Goal: Task Accomplishment & Management: Manage account settings

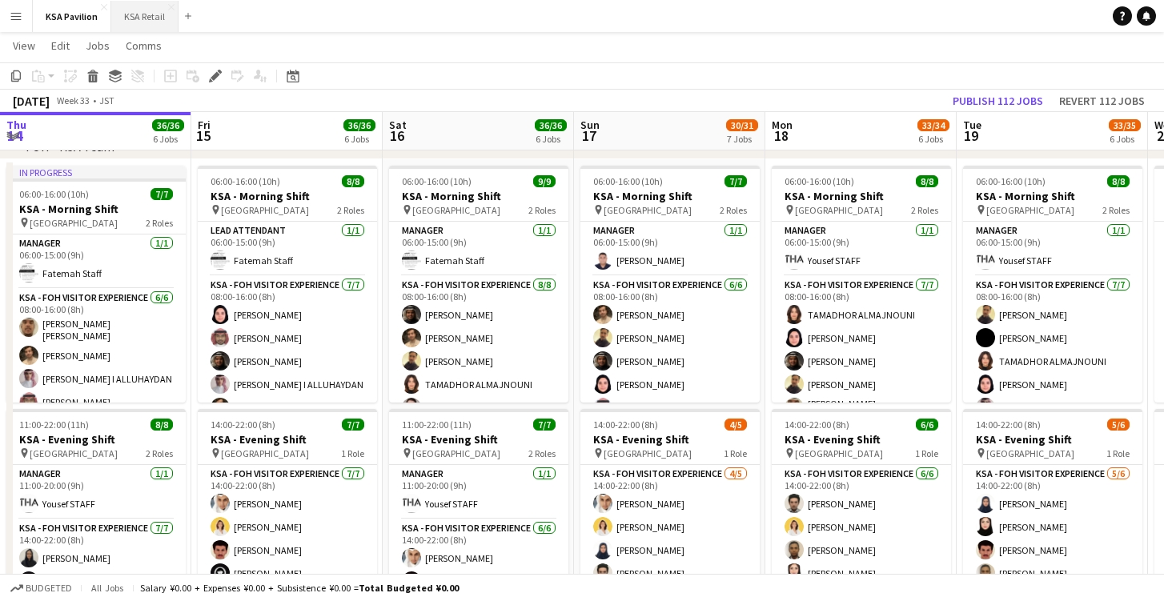
scroll to position [0, 494]
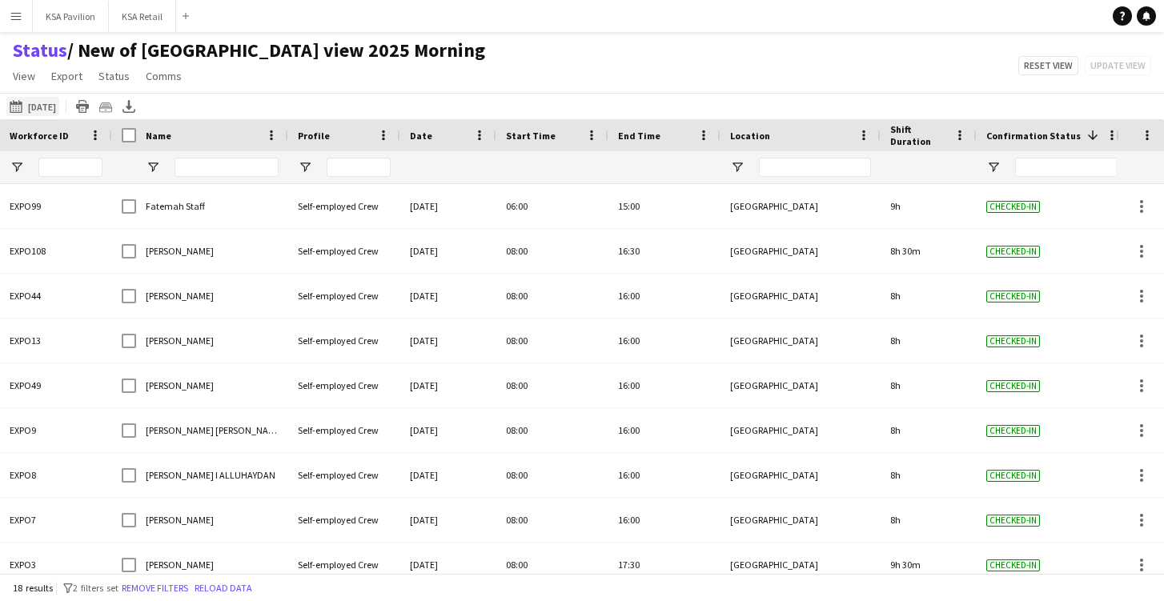
click at [39, 103] on button "13-08-2025 to 19-08-2025 Today" at bounding box center [32, 106] width 53 height 19
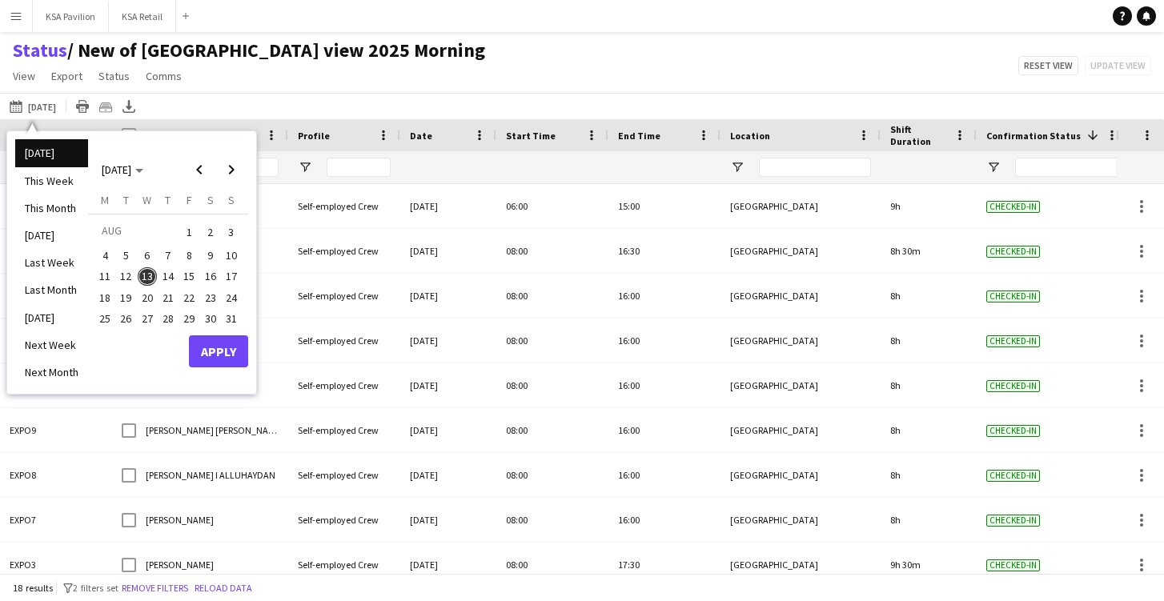
click at [174, 274] on span "14" at bounding box center [167, 276] width 19 height 19
click at [214, 343] on button "Apply" at bounding box center [218, 351] width 59 height 32
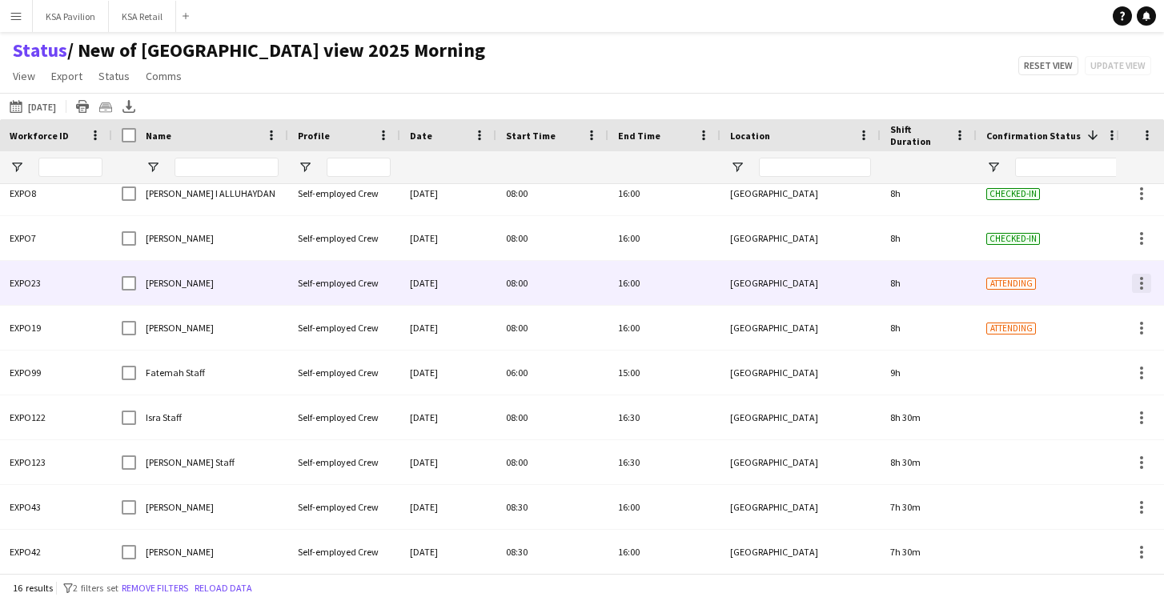
click at [1145, 281] on div at bounding box center [1141, 283] width 19 height 19
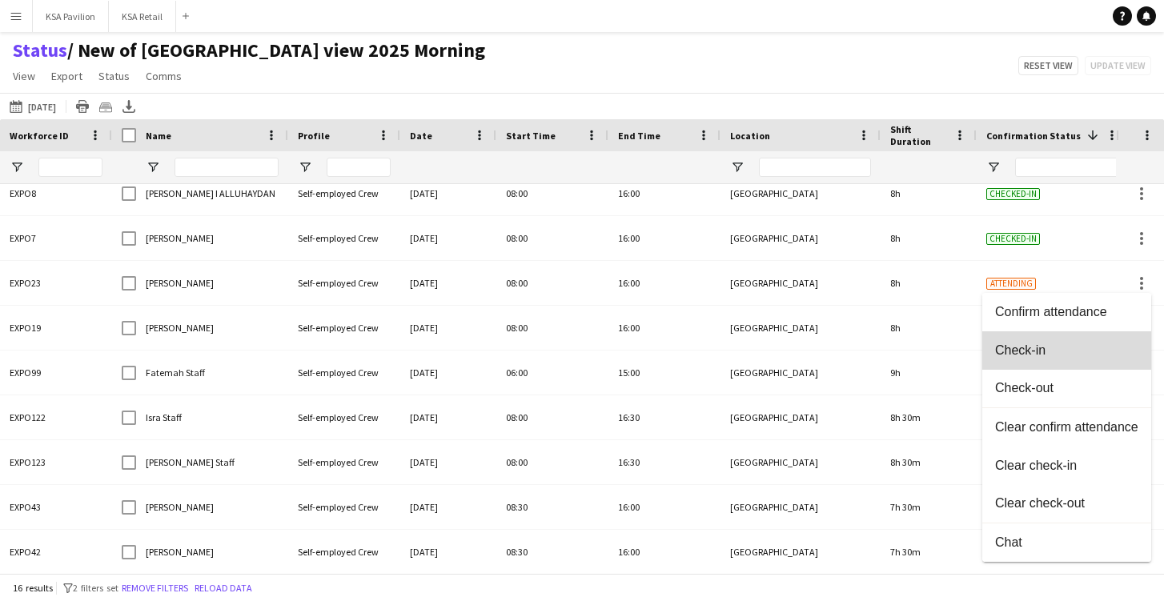
click at [1120, 349] on span "Check-in" at bounding box center [1066, 350] width 143 height 14
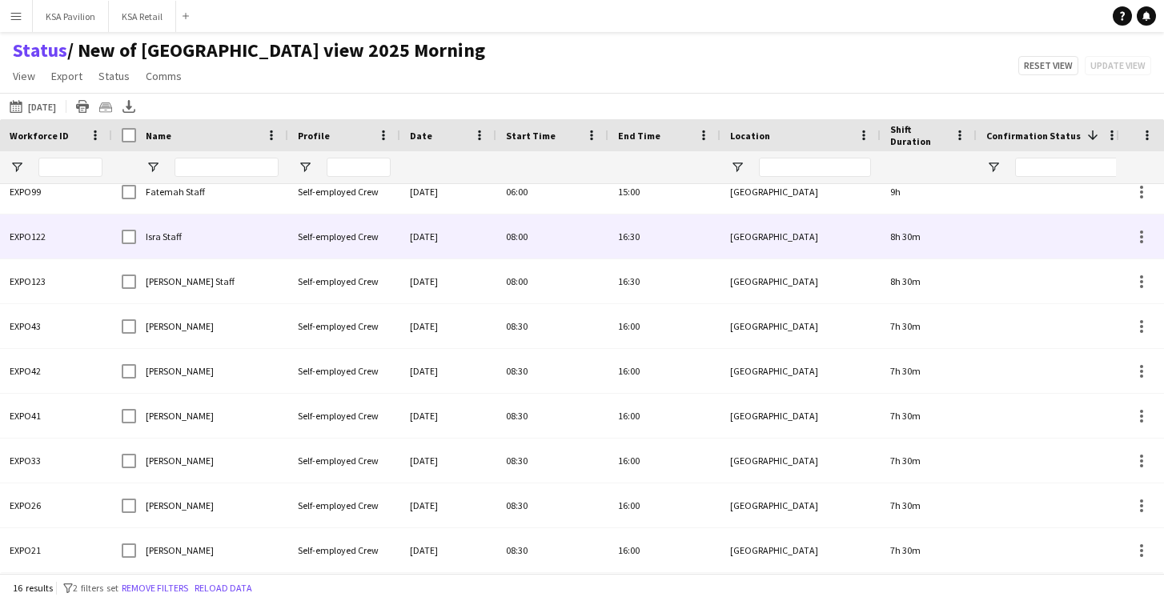
scroll to position [328, 0]
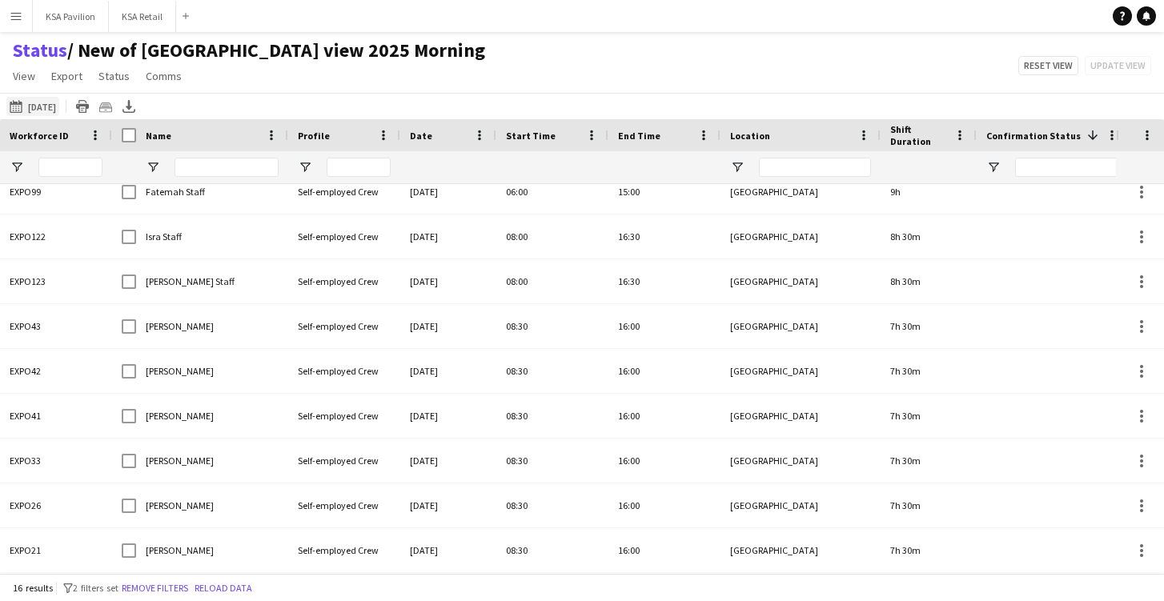
click at [59, 106] on button "13-08-2025 to 19-08-2025 Tomorrow" at bounding box center [32, 106] width 53 height 19
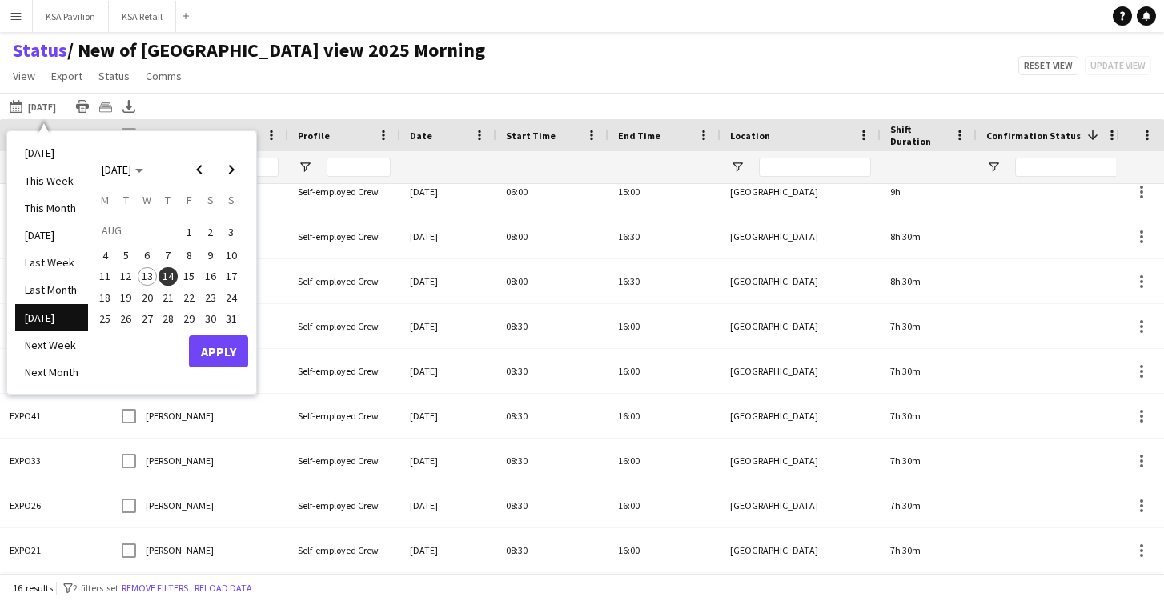
click at [168, 273] on span "14" at bounding box center [167, 276] width 19 height 19
click at [210, 346] on button "Apply" at bounding box center [218, 351] width 59 height 32
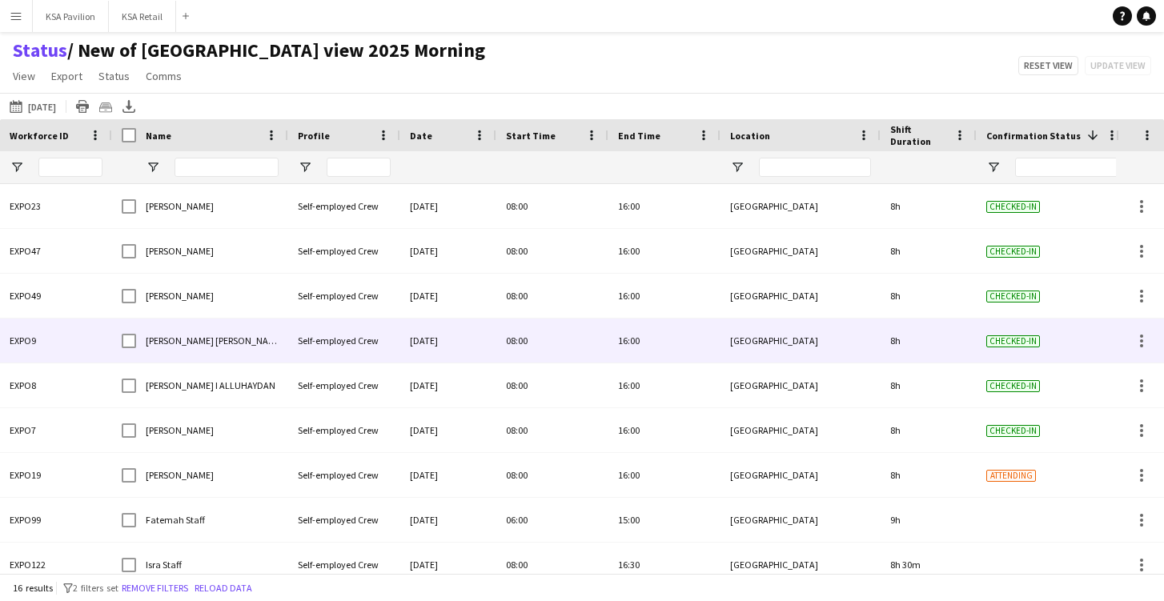
scroll to position [0, 0]
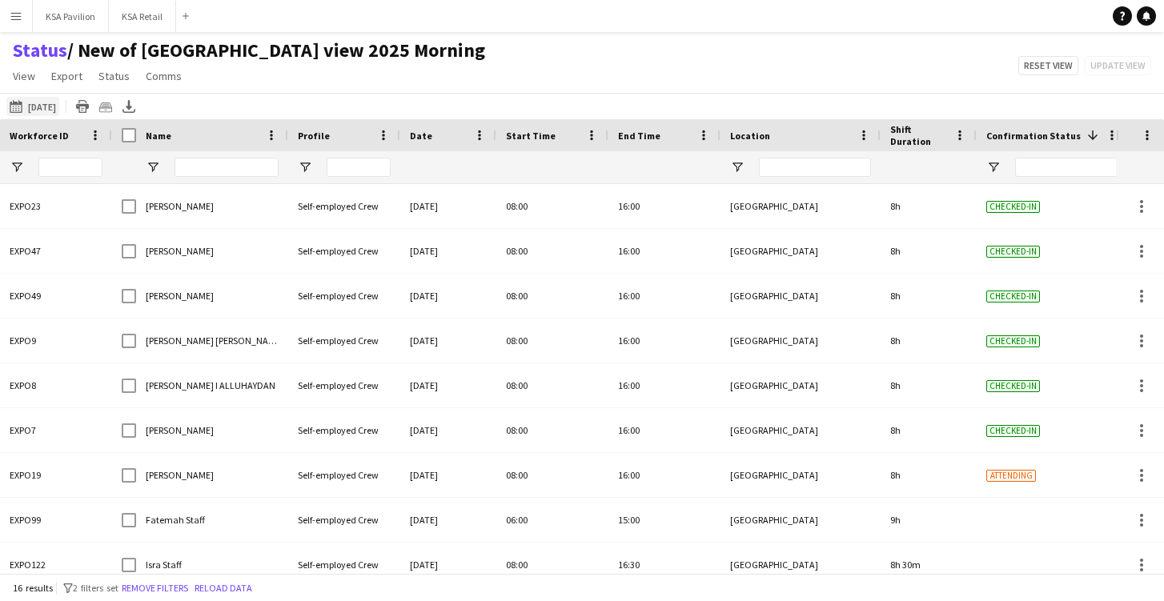
click at [59, 103] on button "13-08-2025 to 19-08-2025 Tomorrow" at bounding box center [32, 106] width 53 height 19
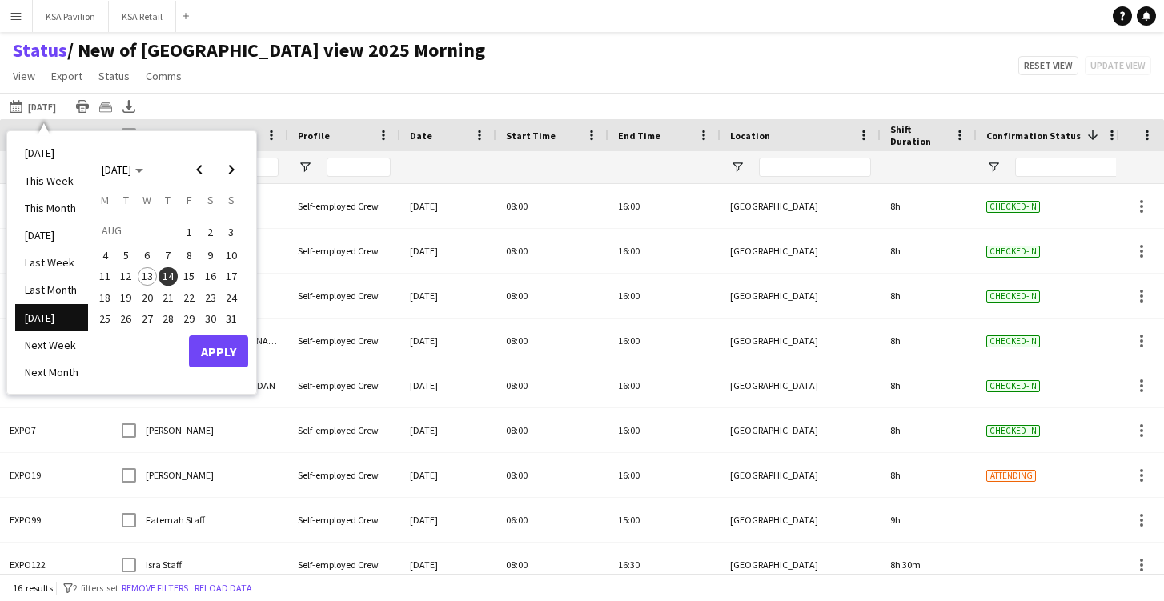
click at [163, 269] on span "14" at bounding box center [167, 276] width 19 height 19
click at [226, 346] on button "Apply" at bounding box center [218, 351] width 59 height 32
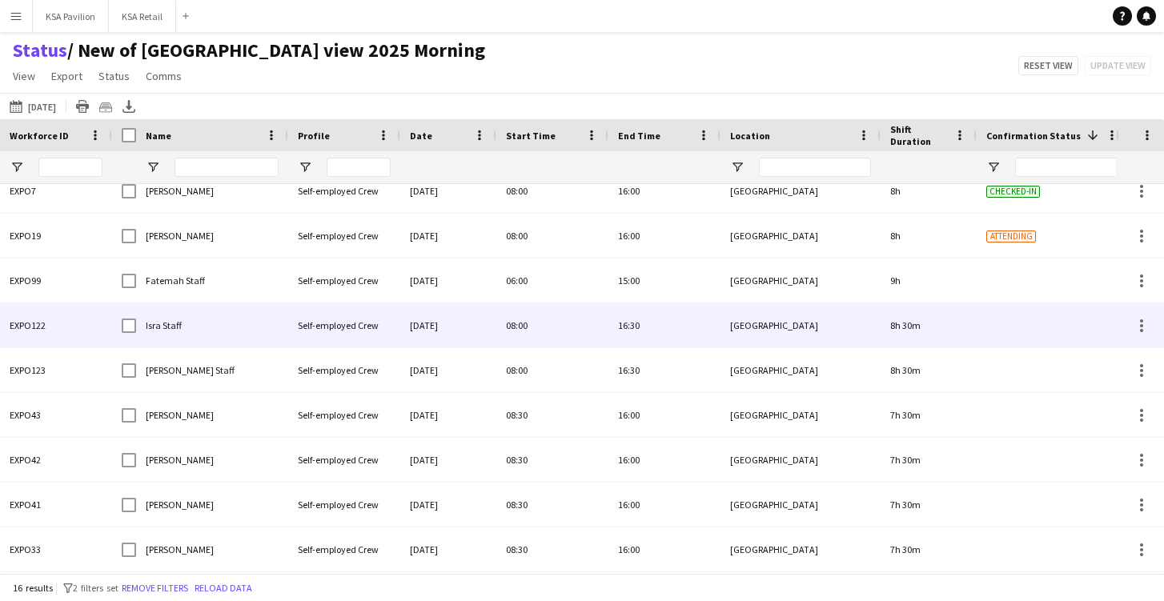
scroll to position [238, 0]
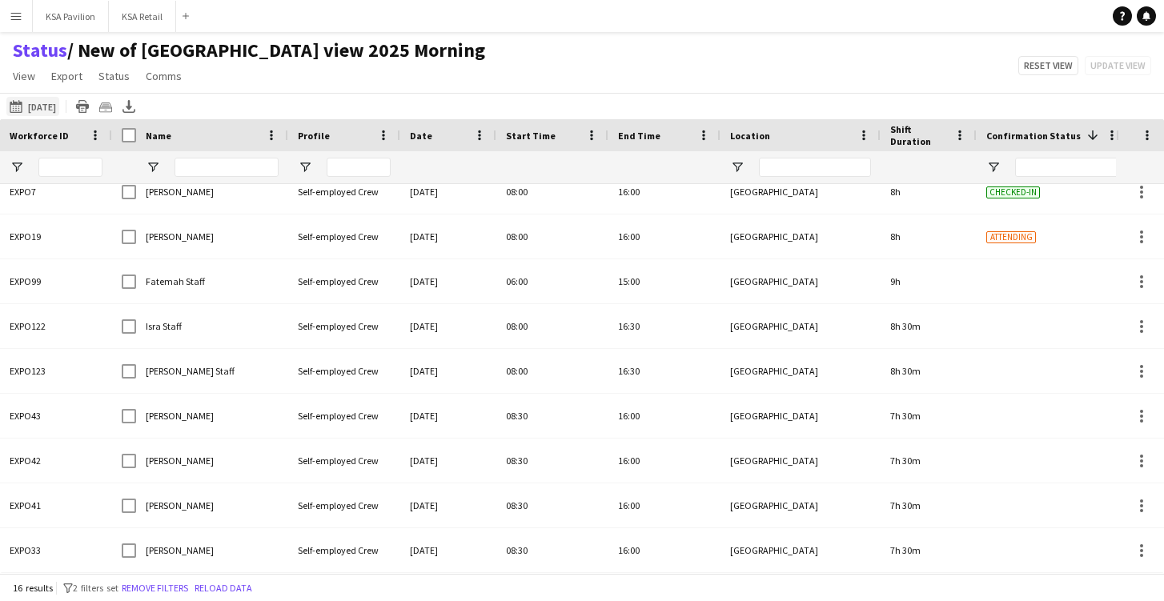
click at [59, 110] on button "13-08-2025 to 19-08-2025 Tomorrow" at bounding box center [32, 106] width 53 height 19
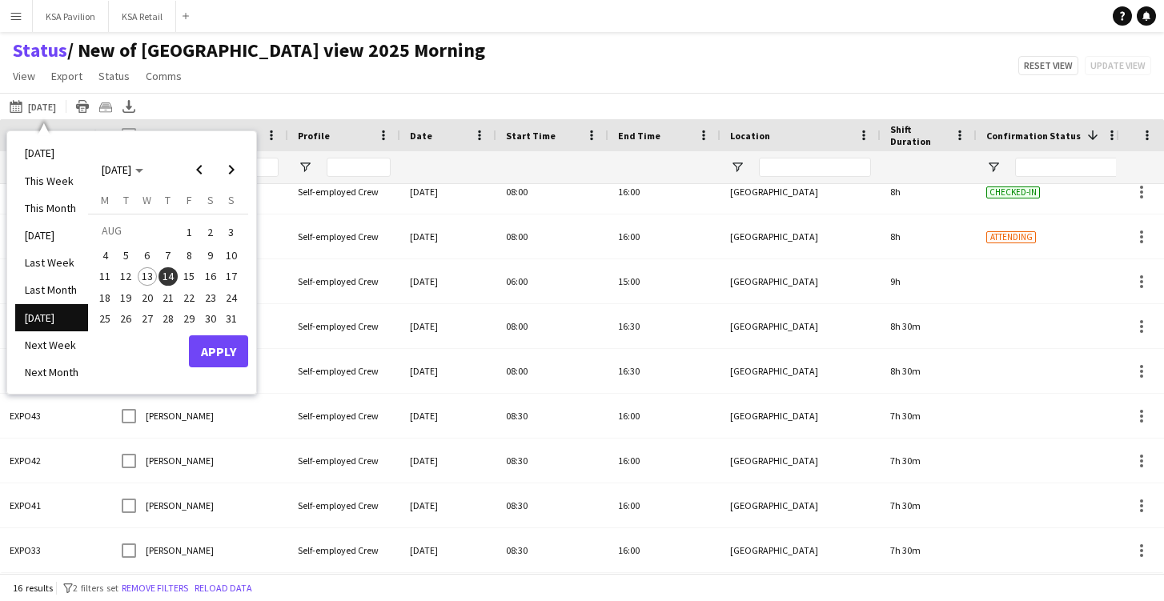
click at [169, 276] on span "14" at bounding box center [167, 276] width 19 height 19
click at [222, 346] on button "Apply" at bounding box center [218, 351] width 59 height 32
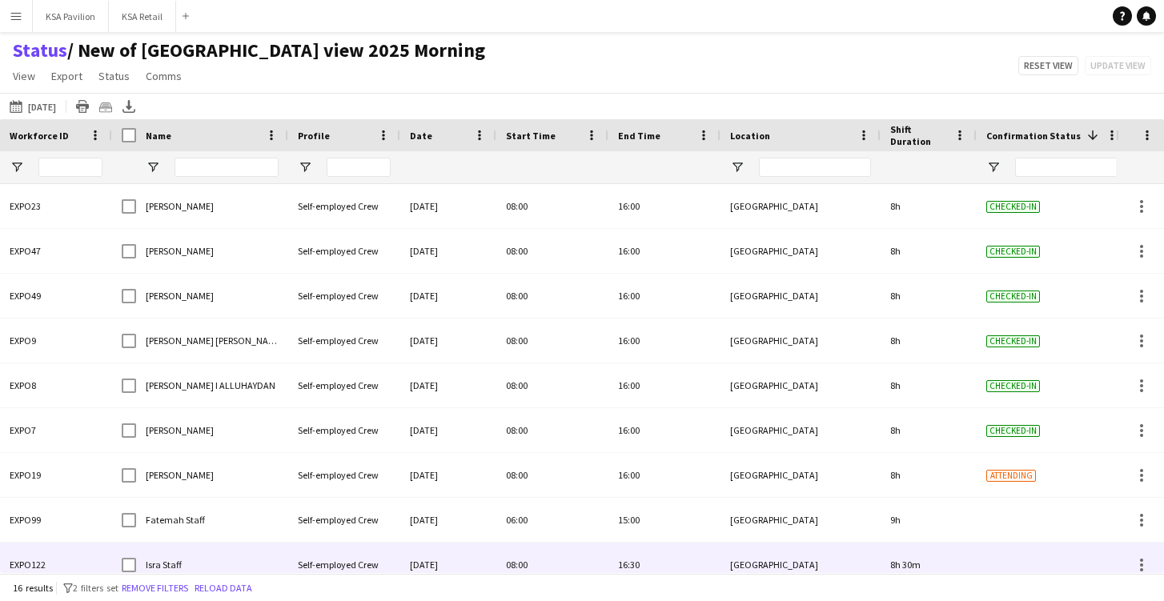
scroll to position [0, 0]
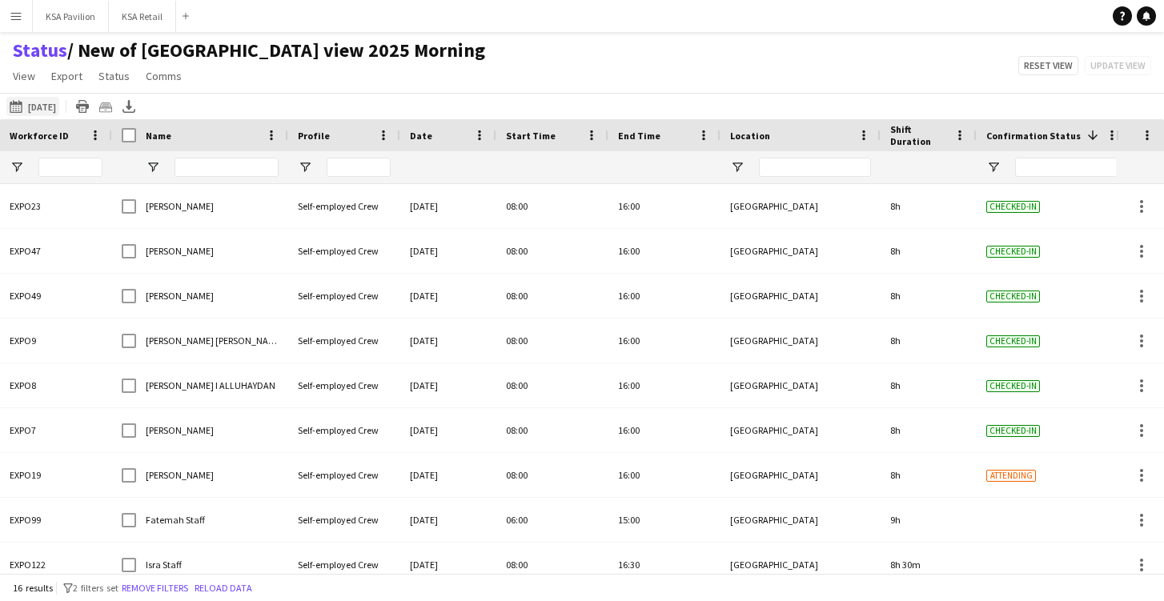
click at [59, 104] on button "13-08-2025 to 19-08-2025 Tomorrow" at bounding box center [32, 106] width 53 height 19
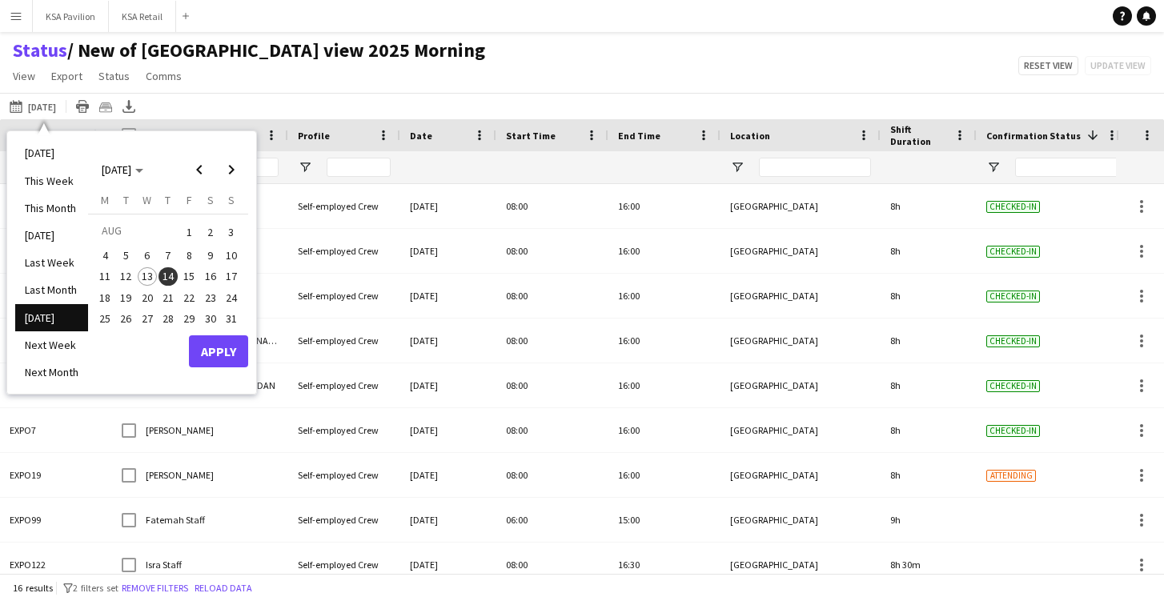
click at [223, 347] on button "Apply" at bounding box center [218, 351] width 59 height 32
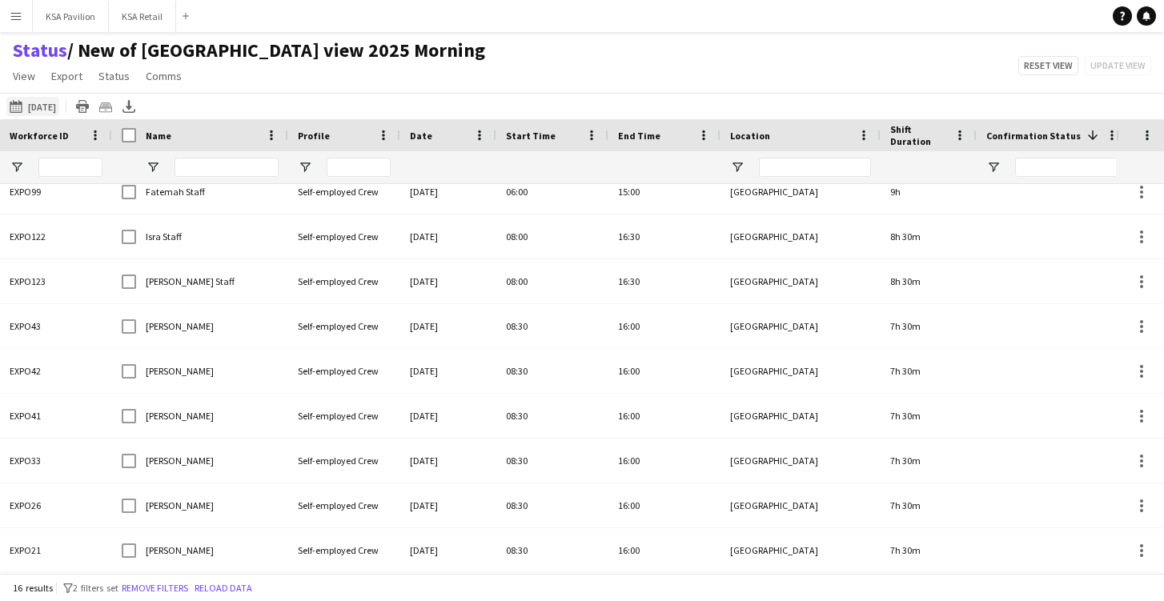
click at [59, 102] on button "13-08-2025 to 19-08-2025 Tomorrow" at bounding box center [32, 106] width 53 height 19
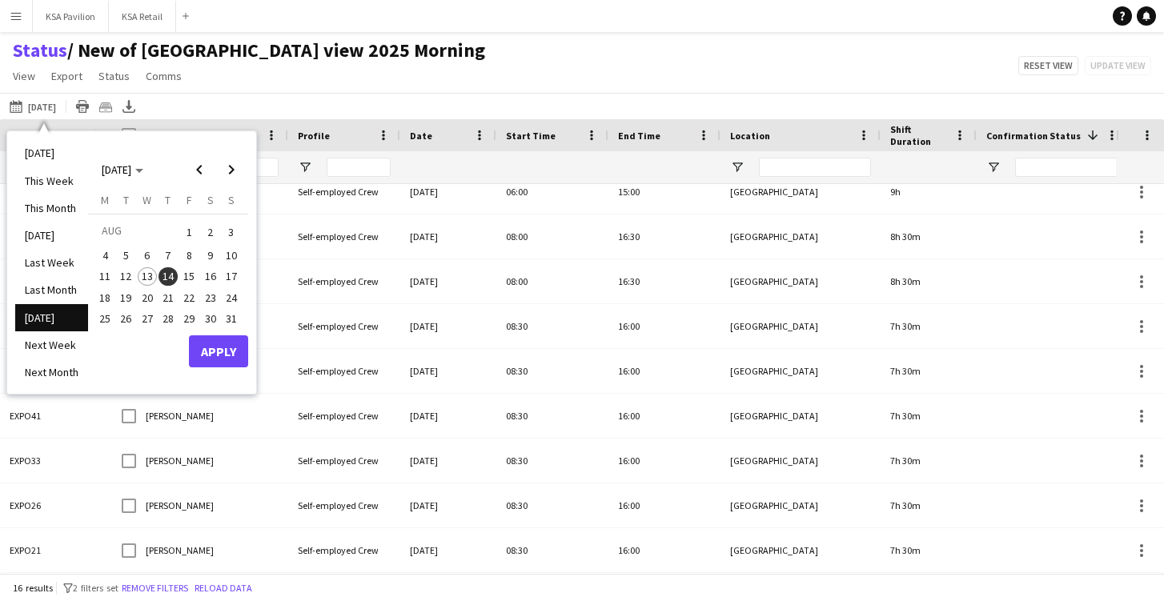
click at [174, 275] on span "14" at bounding box center [167, 276] width 19 height 19
click at [218, 343] on button "Apply" at bounding box center [218, 351] width 59 height 32
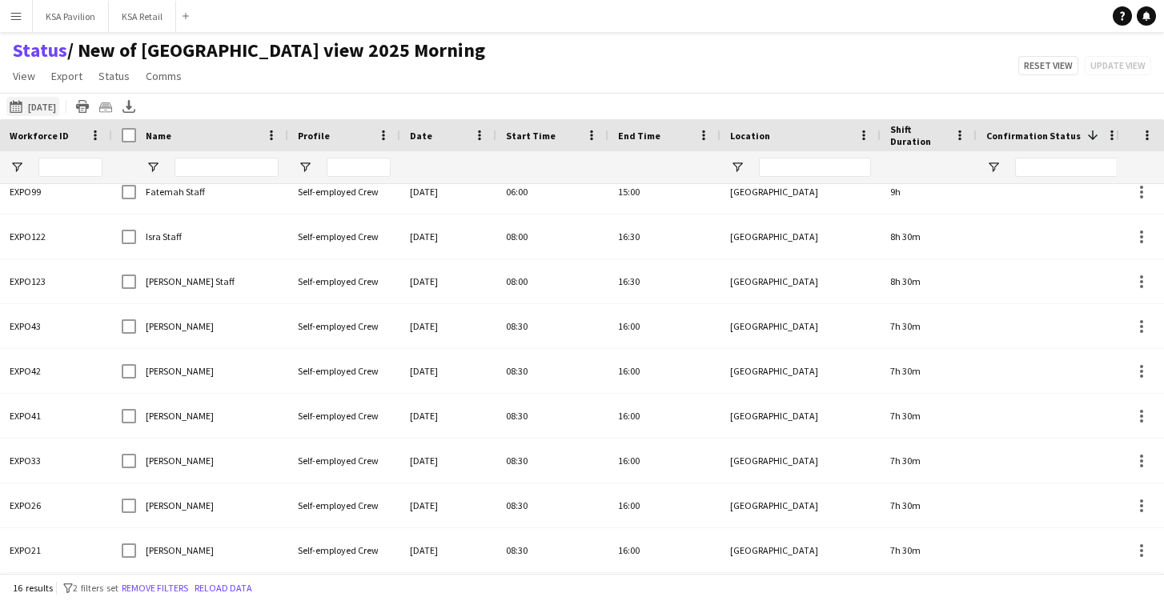
click at [36, 104] on button "13-08-2025 to 19-08-2025 Tomorrow" at bounding box center [32, 106] width 53 height 19
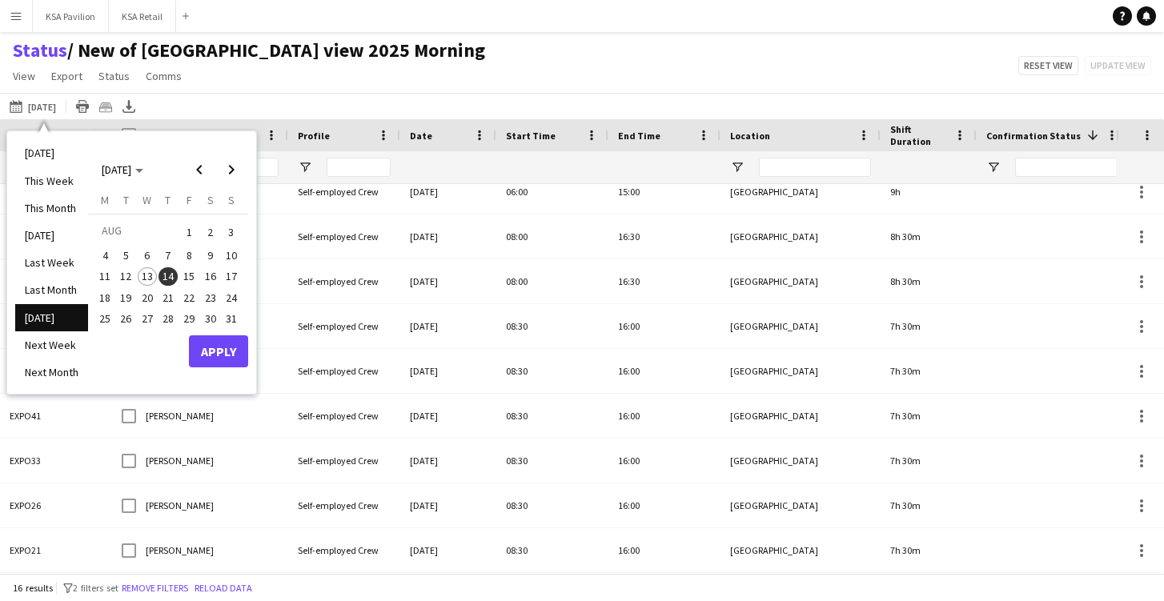
click at [167, 273] on span "14" at bounding box center [167, 276] width 19 height 19
click at [226, 349] on button "Apply" at bounding box center [218, 351] width 59 height 32
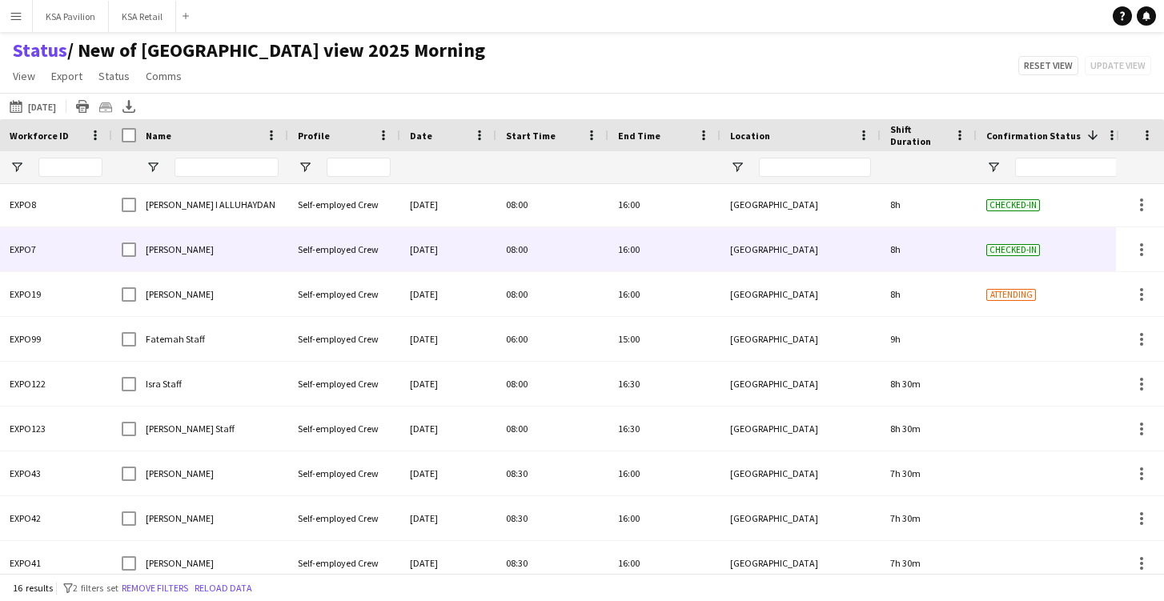
scroll to position [187, 0]
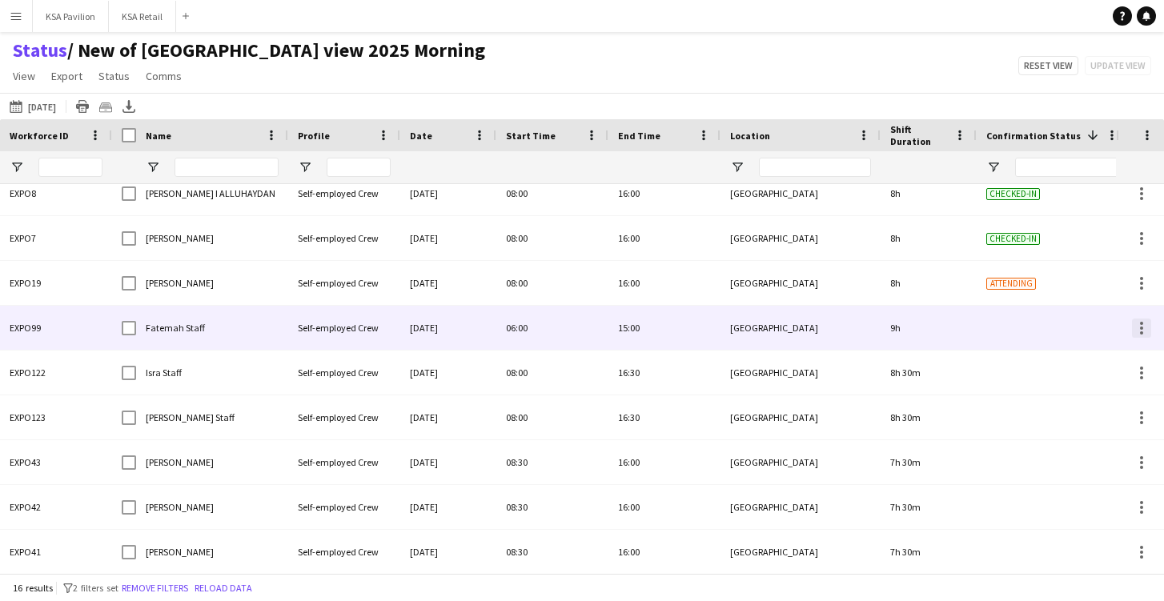
click at [1145, 333] on div at bounding box center [1141, 328] width 19 height 19
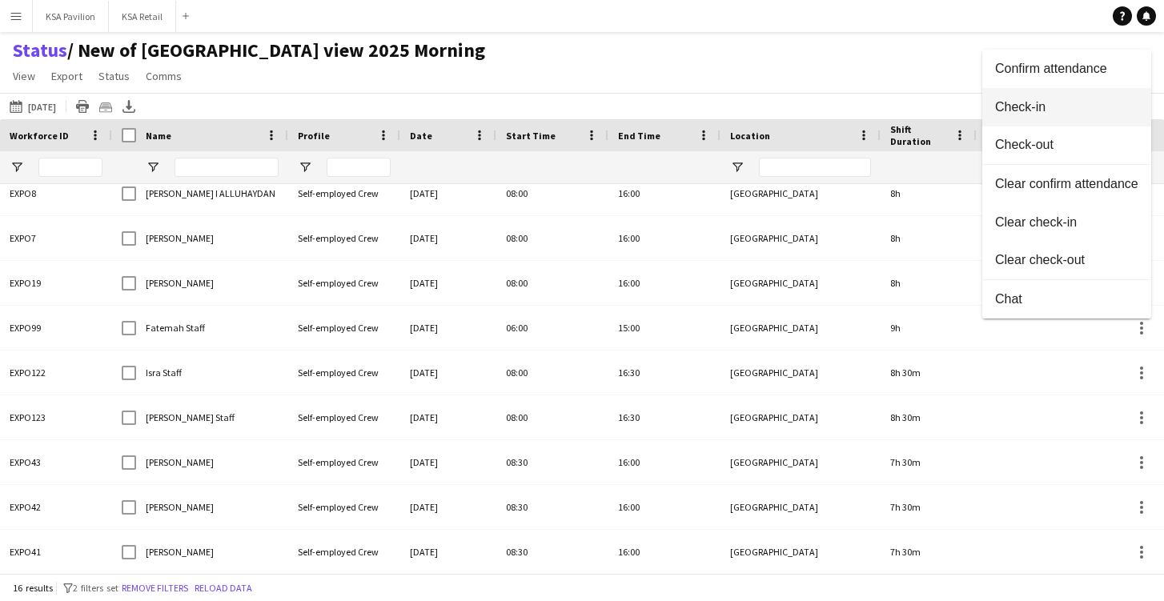
click at [1097, 114] on span "Check-in" at bounding box center [1066, 106] width 143 height 14
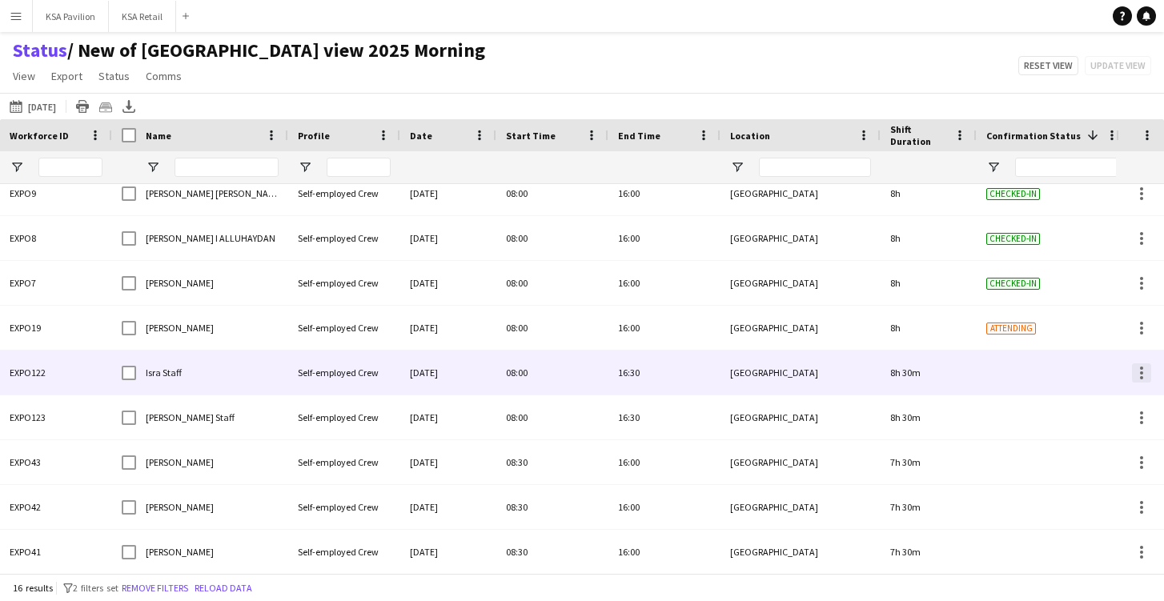
click at [1141, 371] on div at bounding box center [1141, 372] width 3 height 3
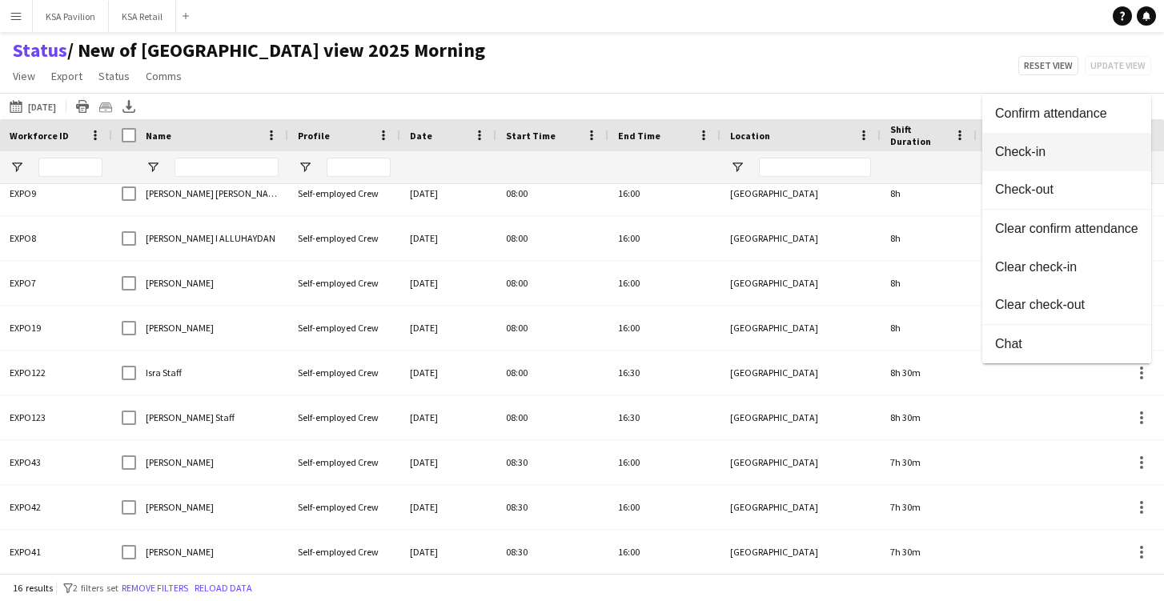
click at [1099, 154] on span "Check-in" at bounding box center [1066, 151] width 143 height 14
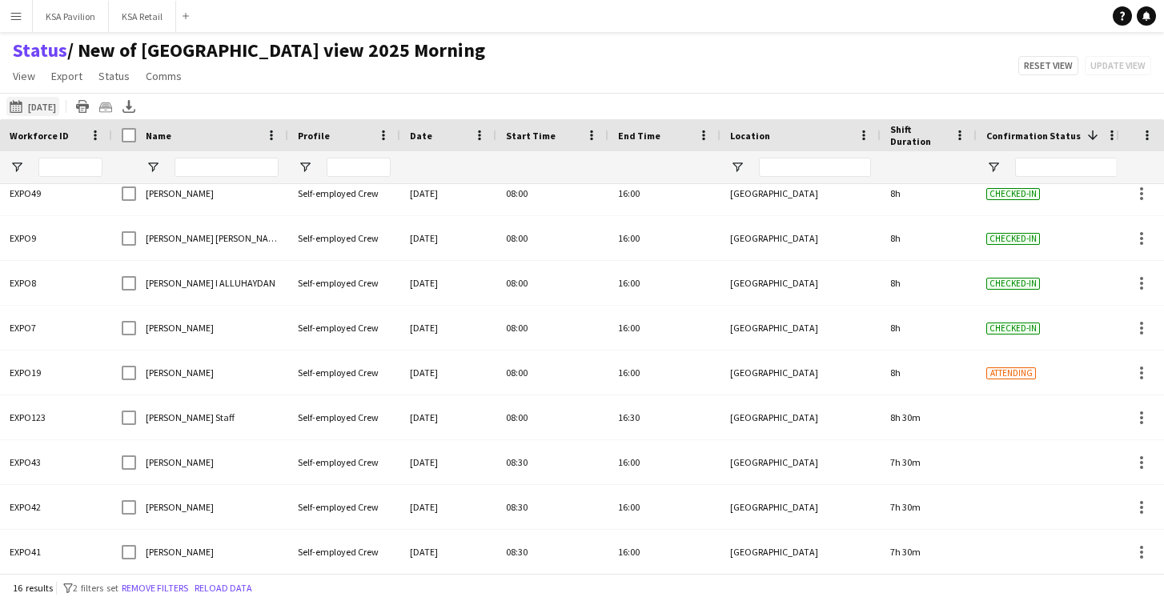
click at [50, 105] on button "13-08-2025 to 19-08-2025 Tomorrow" at bounding box center [32, 106] width 53 height 19
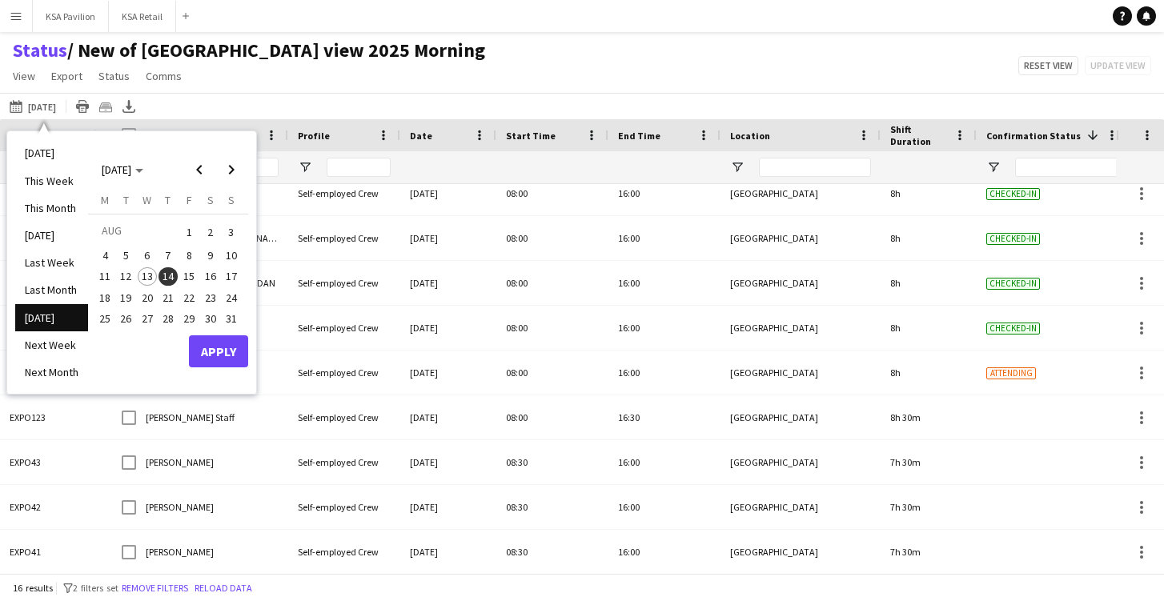
click at [168, 267] on span "14" at bounding box center [167, 276] width 19 height 19
click at [222, 342] on button "Apply" at bounding box center [218, 351] width 59 height 32
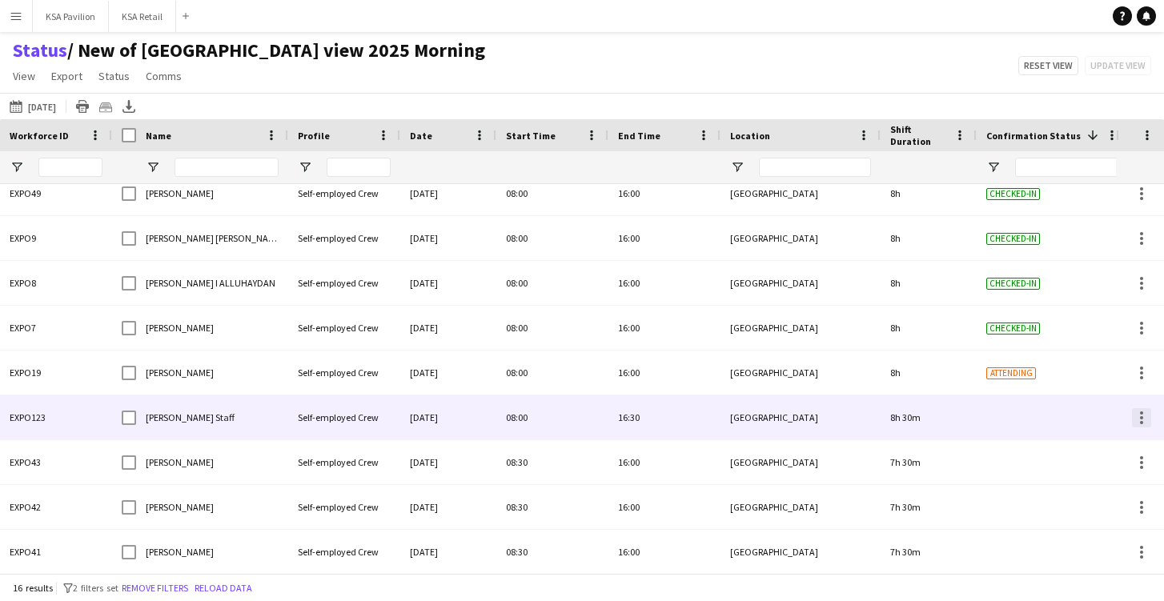
click at [1143, 419] on div at bounding box center [1141, 417] width 19 height 19
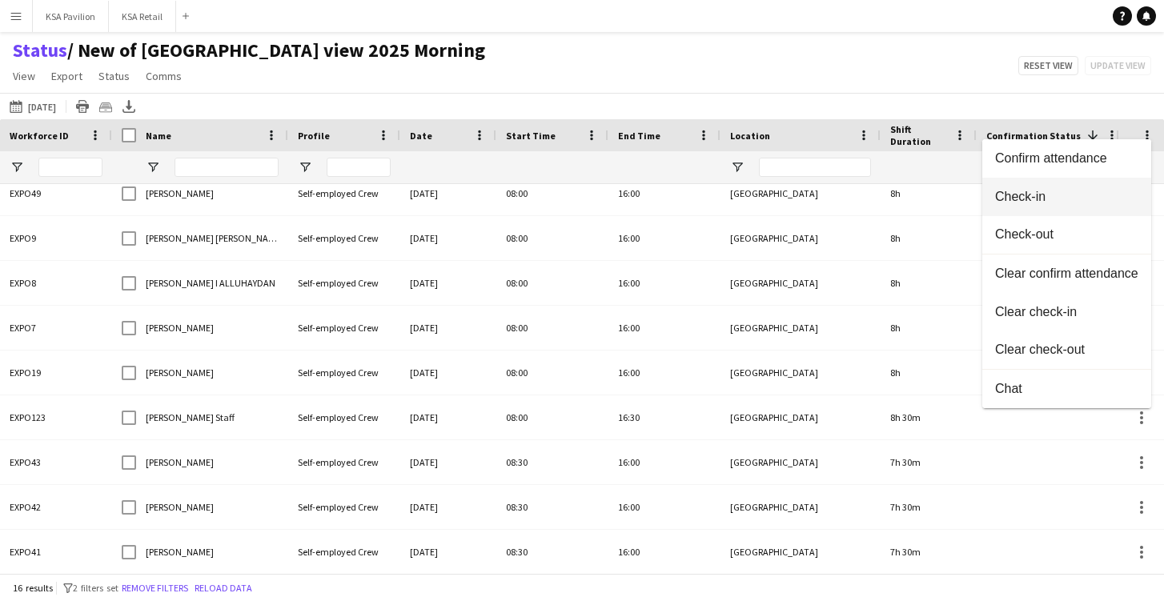
click at [1108, 205] on button "Check-in" at bounding box center [1066, 197] width 169 height 38
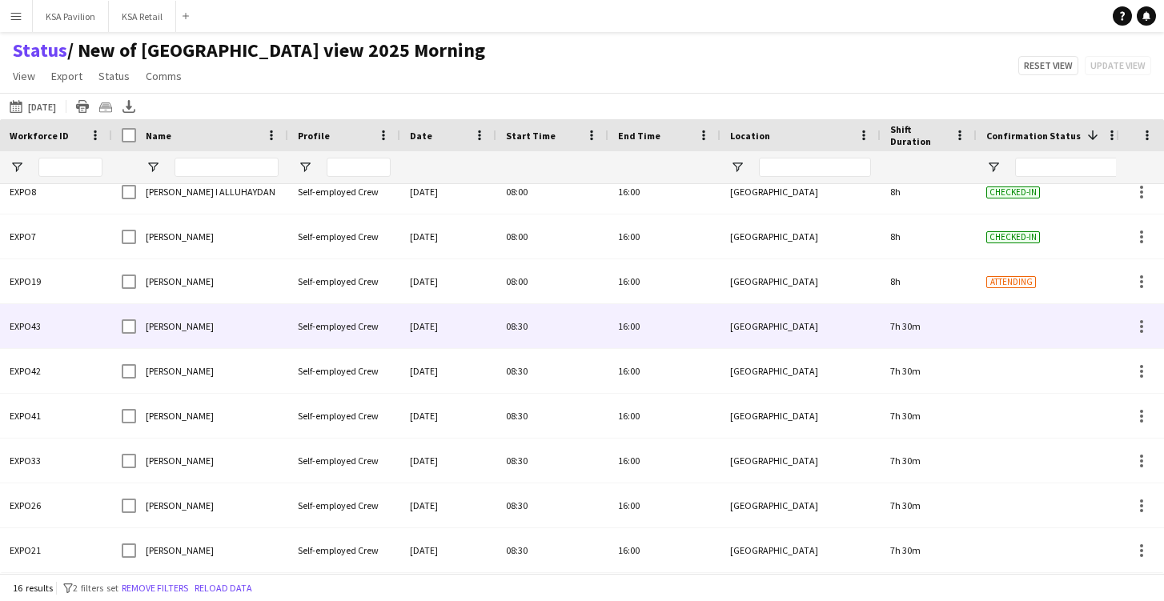
scroll to position [328, 0]
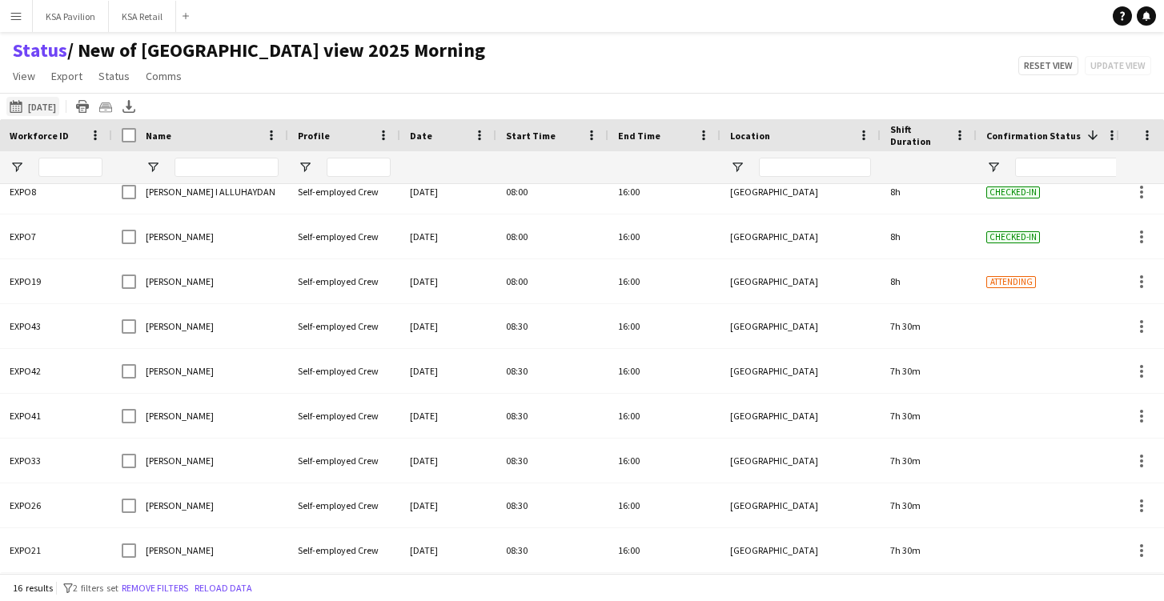
click at [51, 102] on button "13-08-2025 to 19-08-2025 Tomorrow" at bounding box center [32, 106] width 53 height 19
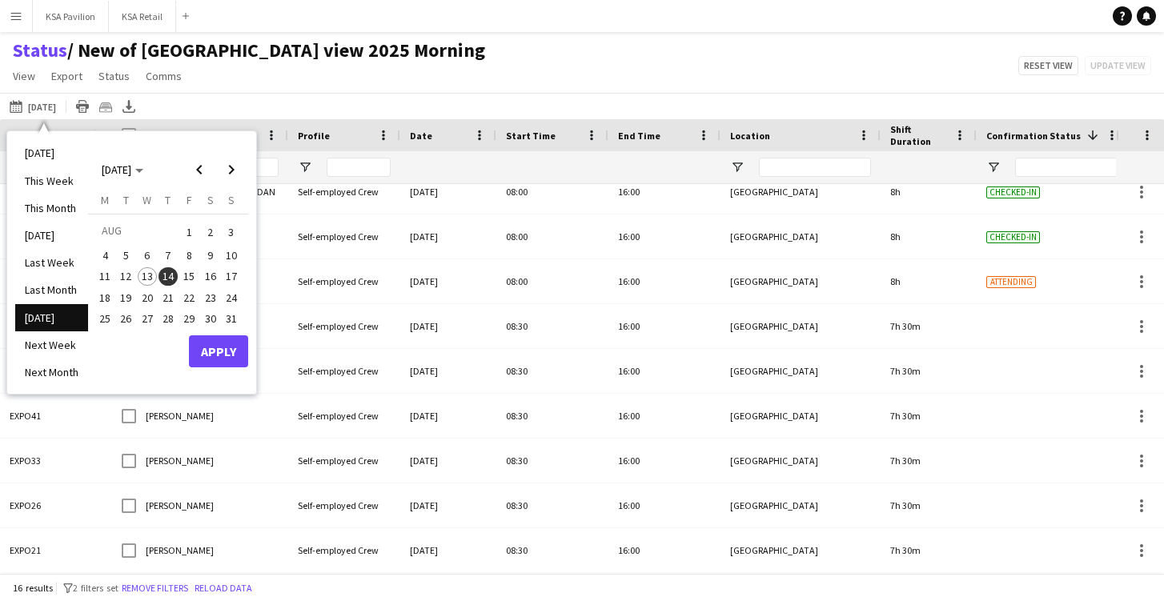
click at [174, 275] on span "14" at bounding box center [167, 276] width 19 height 19
click at [230, 350] on button "Apply" at bounding box center [218, 351] width 59 height 32
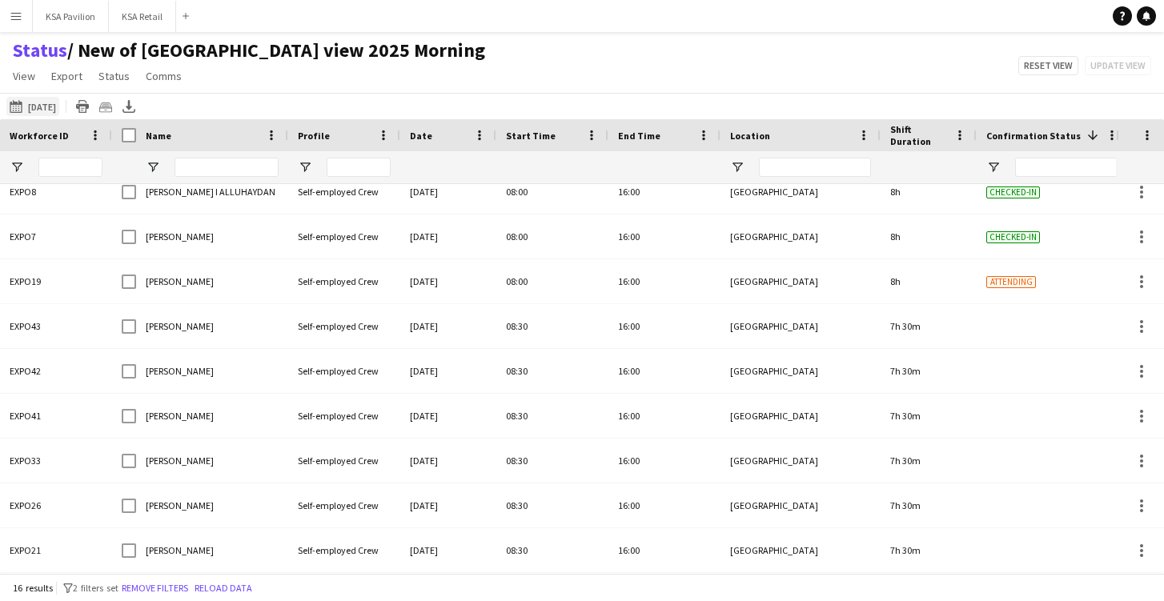
click at [55, 102] on button "13-08-2025 to 19-08-2025 Tomorrow" at bounding box center [32, 106] width 53 height 19
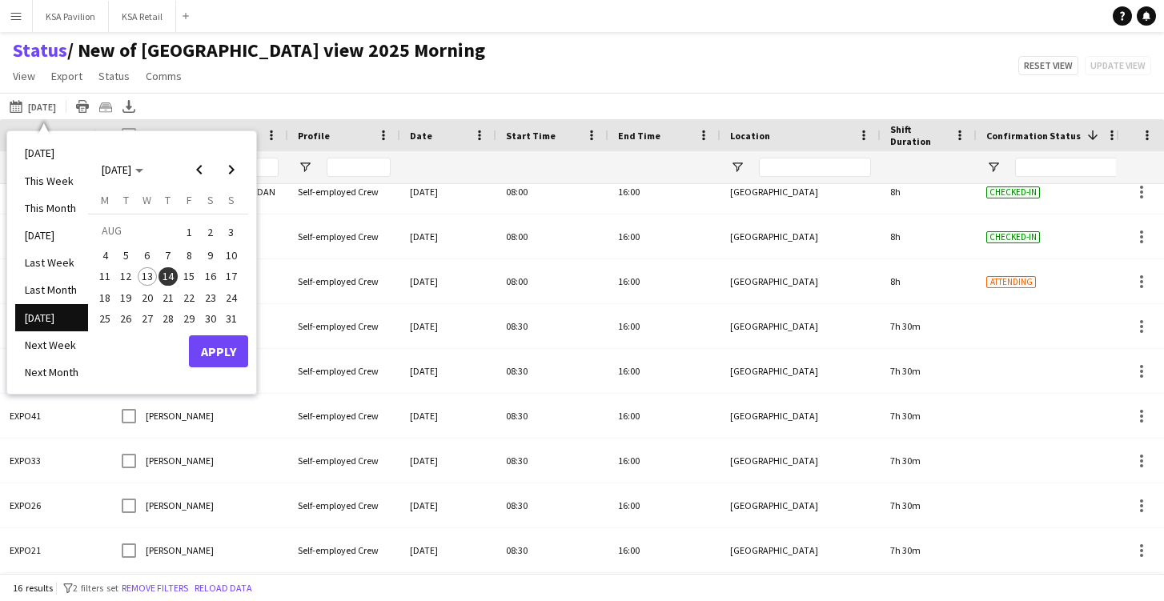
click at [169, 270] on span "14" at bounding box center [167, 276] width 19 height 19
click at [222, 349] on button "Apply" at bounding box center [218, 351] width 59 height 32
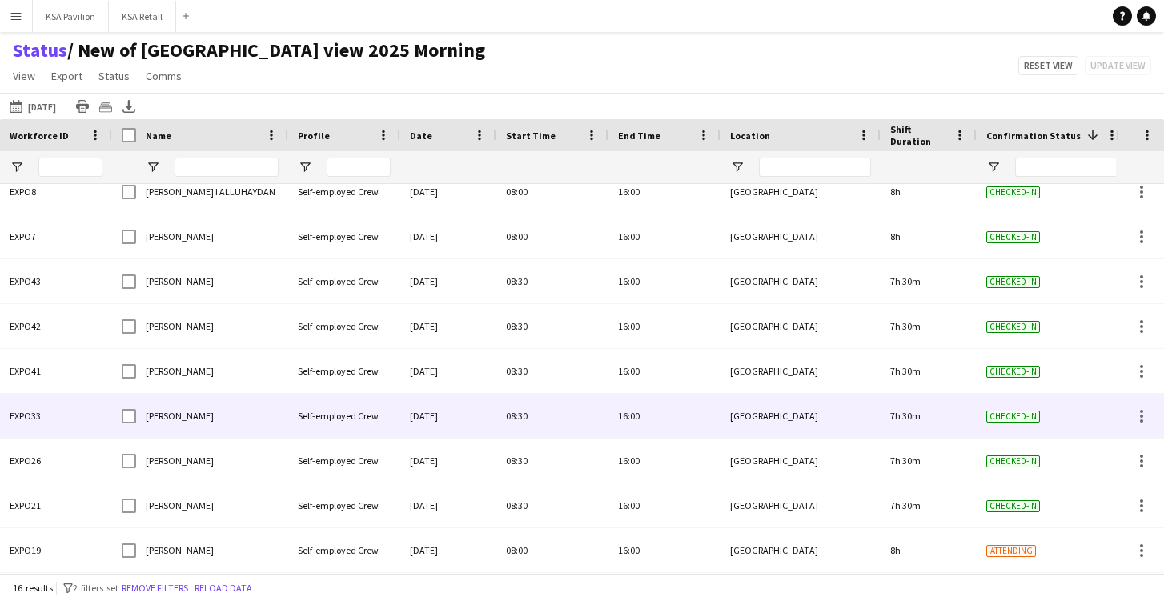
scroll to position [0, 0]
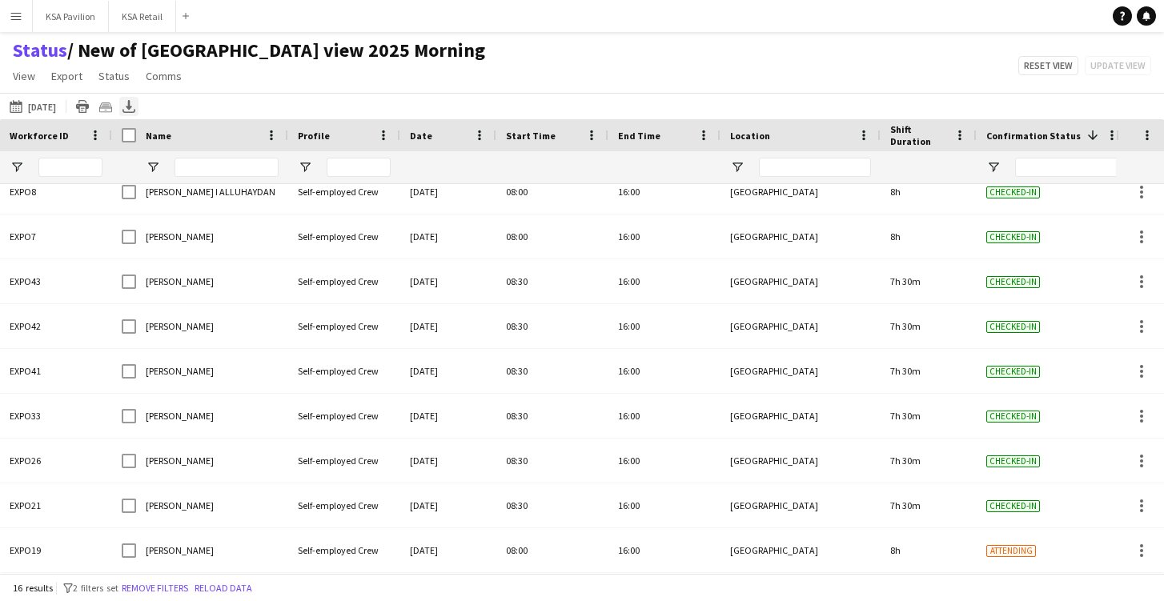
click at [135, 104] on icon "Export XLSX" at bounding box center [128, 106] width 13 height 13
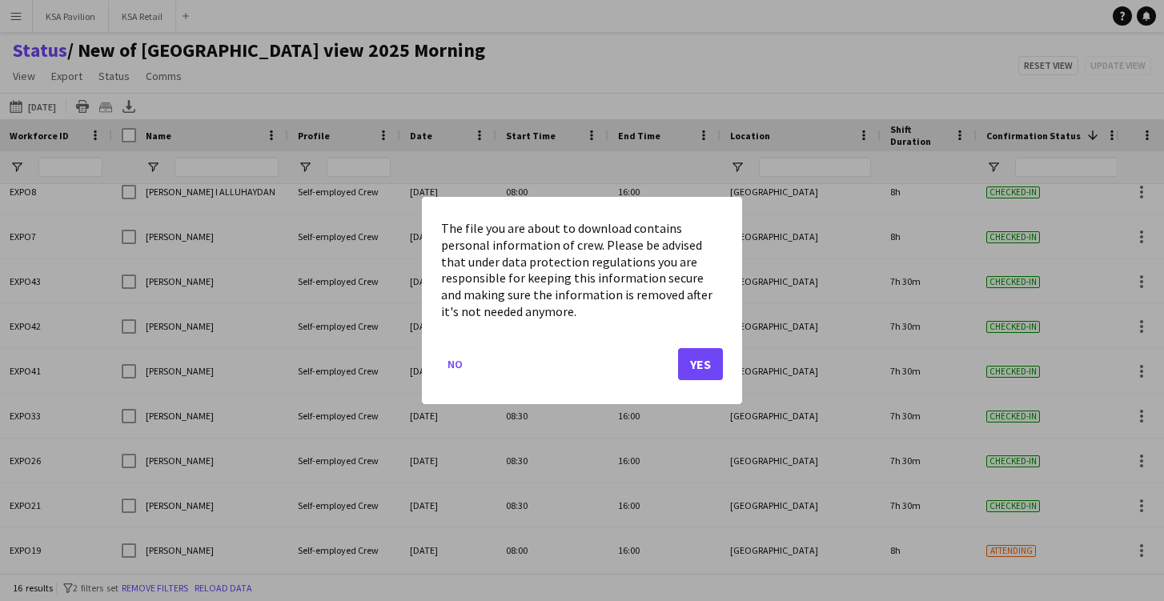
click at [701, 360] on button "Yes" at bounding box center [700, 364] width 45 height 32
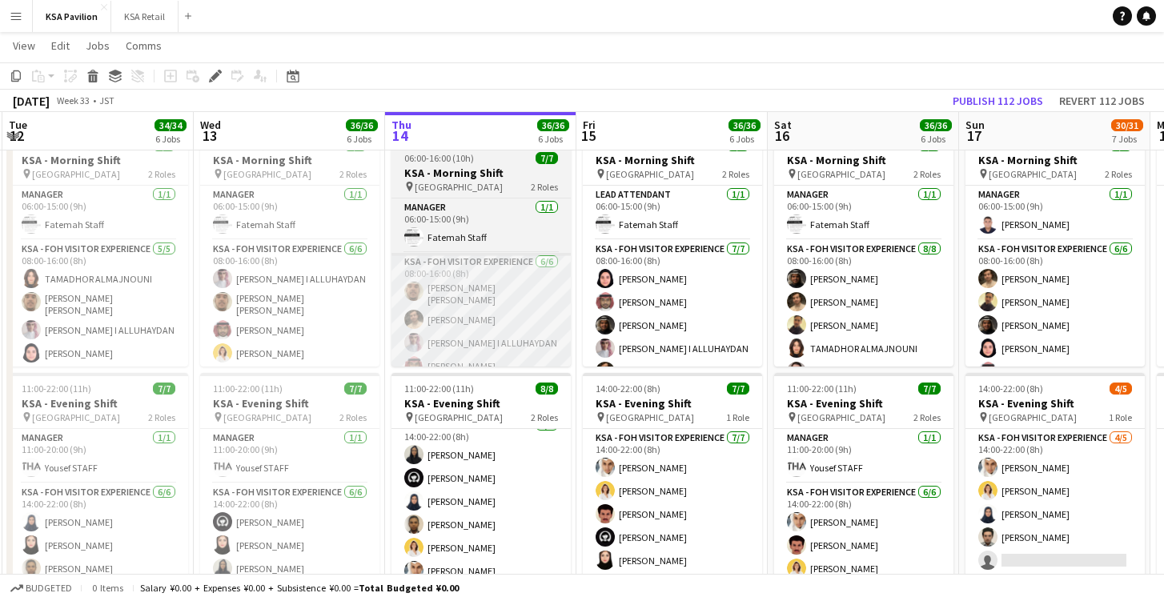
scroll to position [129, 0]
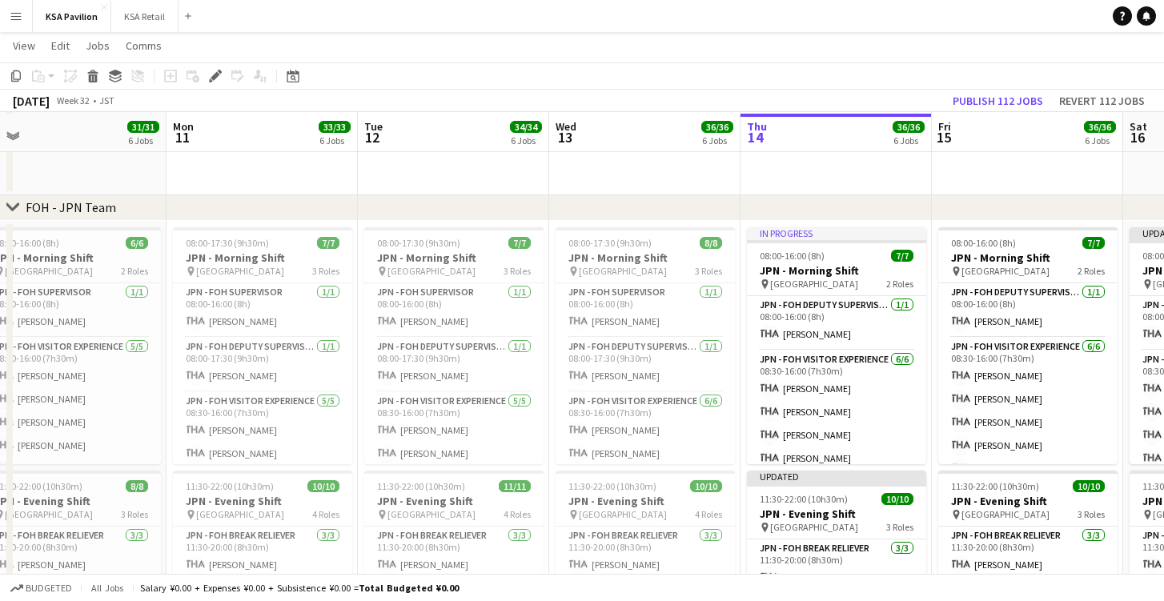
scroll to position [719, 0]
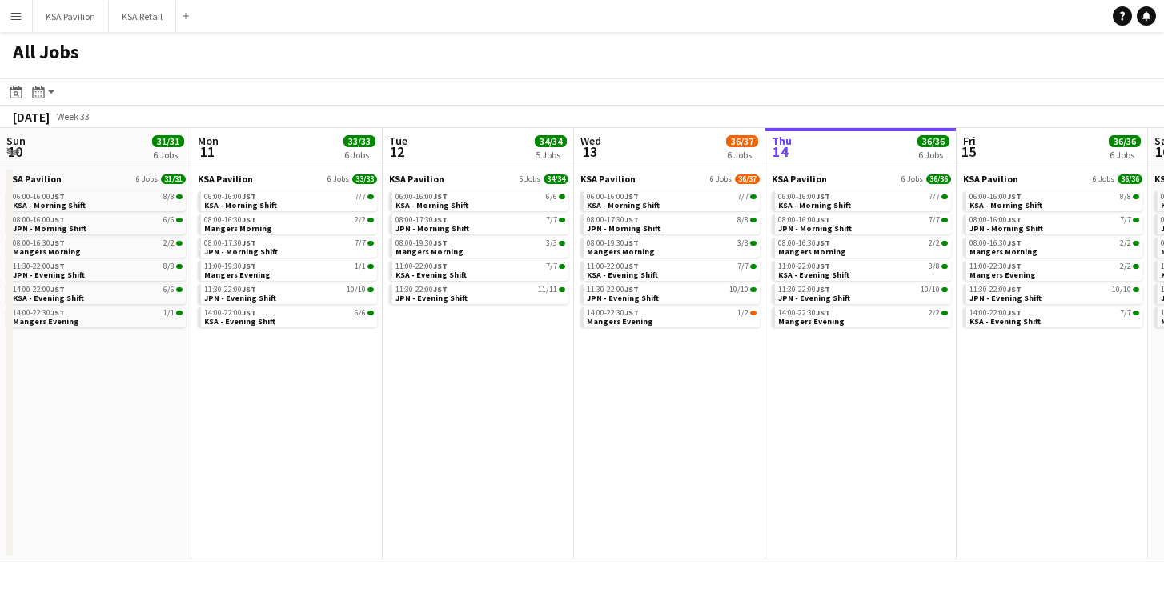
scroll to position [0, 383]
